Goal: Navigation & Orientation: Find specific page/section

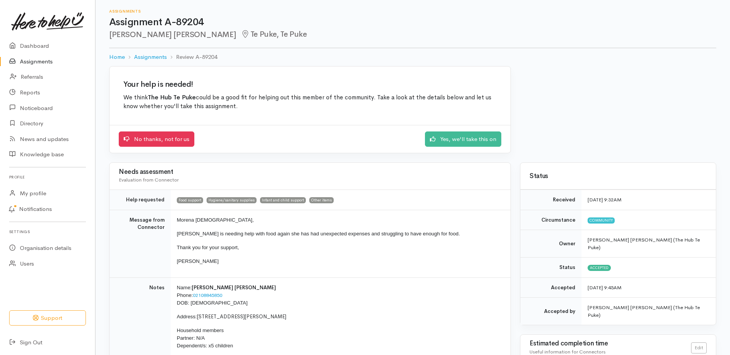
click at [42, 56] on link "Assignments" at bounding box center [47, 62] width 95 height 16
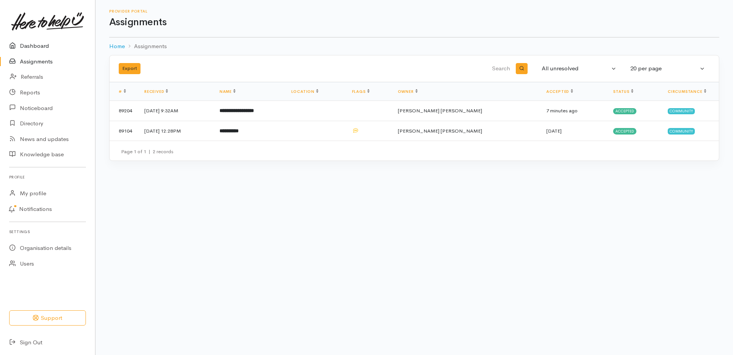
click at [34, 47] on link "Dashboard" at bounding box center [47, 46] width 95 height 16
